Goal: Information Seeking & Learning: Find contact information

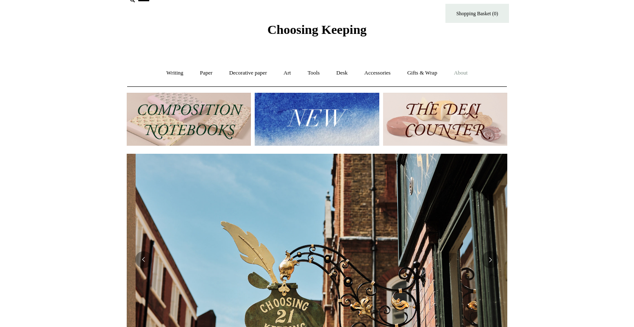
scroll to position [0, 381]
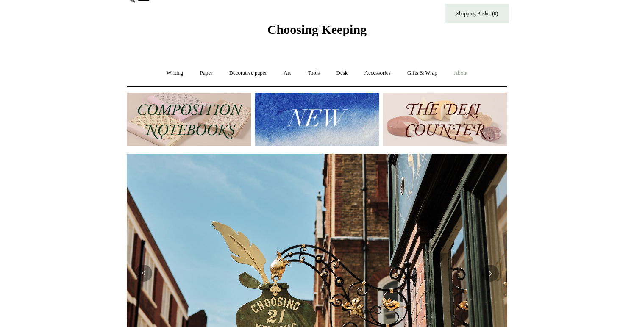
click at [462, 72] on link "About +" at bounding box center [460, 73] width 29 height 22
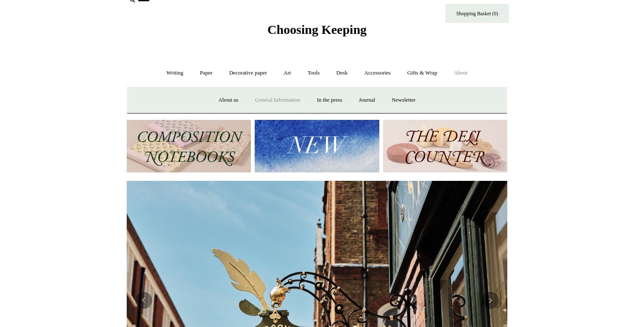
click at [259, 98] on link "General Information" at bounding box center [278, 100] width 60 height 22
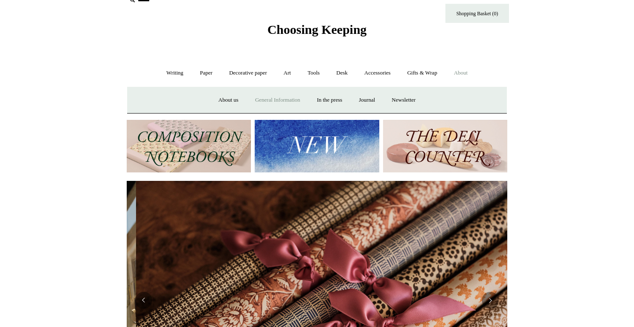
scroll to position [0, 761]
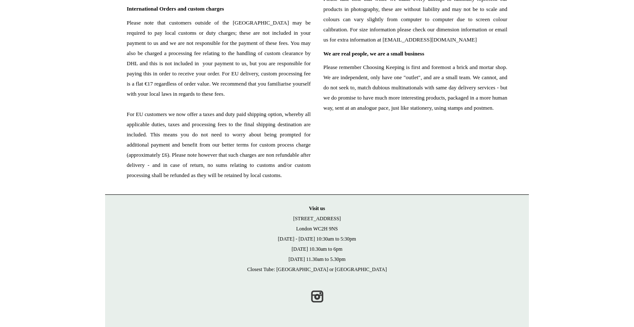
scroll to position [1005, 0]
drag, startPoint x: 368, startPoint y: 259, endPoint x: 250, endPoint y: 243, distance: 119.7
click at [250, 244] on p "Visit us 21 Tower Street London WC2H 9NS Monday - Friday 10:30am to 5:30pm Satu…" at bounding box center [317, 238] width 407 height 71
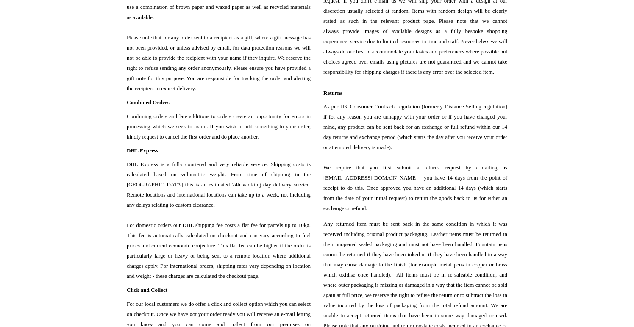
scroll to position [0, 0]
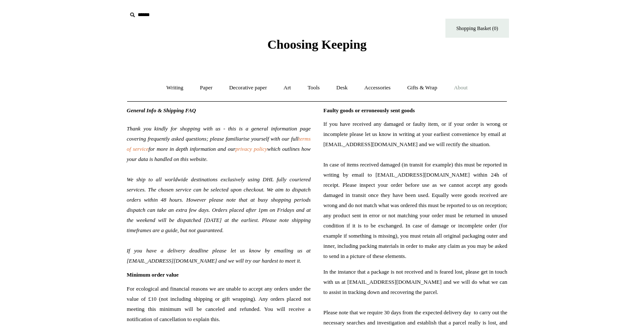
click at [131, 14] on icon at bounding box center [132, 14] width 9 height 9
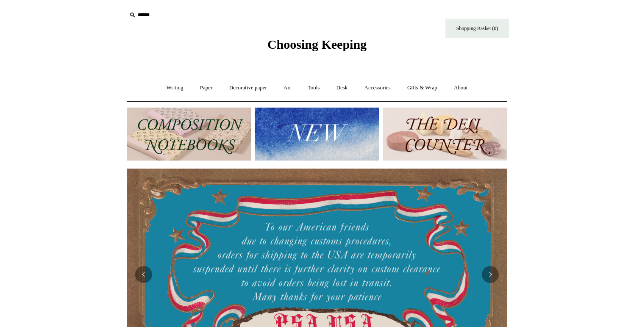
scroll to position [360, 0]
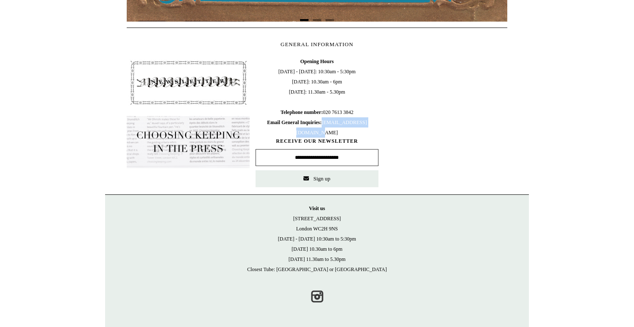
drag, startPoint x: 350, startPoint y: 128, endPoint x: 266, endPoint y: 129, distance: 83.9
click at [266, 129] on span "Opening Hours [DATE] - [DATE]: 10:30am - 5:30pm [DATE]: 10.30am - 6pm [DATE]: 1…" at bounding box center [317, 96] width 123 height 81
copy span "[EMAIL_ADDRESS][DOMAIN_NAME]"
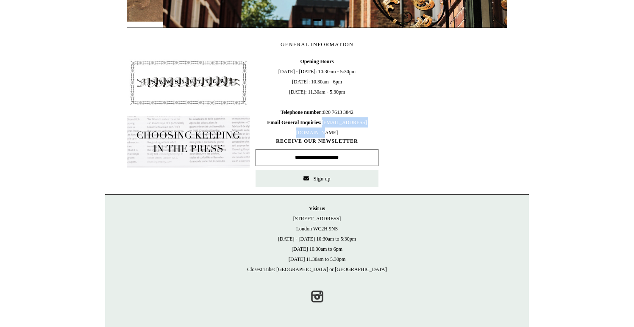
scroll to position [0, 381]
